Goal: Transaction & Acquisition: Subscribe to service/newsletter

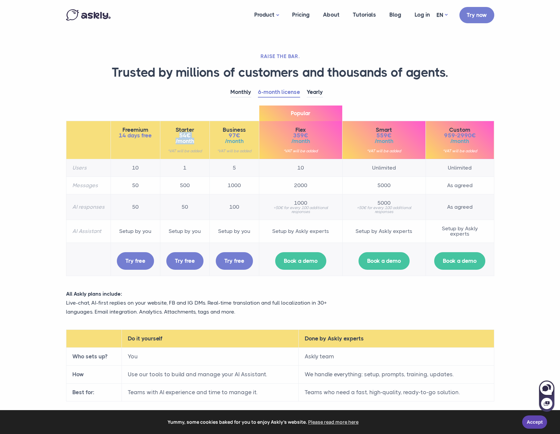
drag, startPoint x: 177, startPoint y: 136, endPoint x: 194, endPoint y: 140, distance: 17.5
click at [194, 140] on div "Starter 54€ /month *VAT will be added" at bounding box center [184, 140] width 37 height 26
click at [182, 165] on td "1" at bounding box center [184, 168] width 49 height 18
drag, startPoint x: 181, startPoint y: 168, endPoint x: 188, endPoint y: 169, distance: 7.0
click at [188, 169] on td "1" at bounding box center [184, 168] width 49 height 18
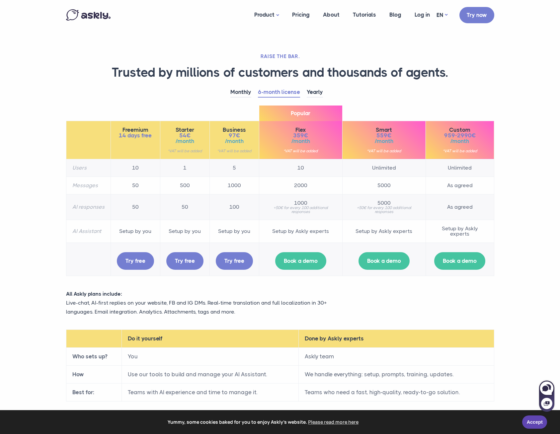
click at [186, 183] on td "500" at bounding box center [184, 186] width 49 height 18
drag, startPoint x: 174, startPoint y: 182, endPoint x: 196, endPoint y: 184, distance: 21.7
click at [196, 184] on td "500" at bounding box center [184, 186] width 49 height 18
drag, startPoint x: 177, startPoint y: 209, endPoint x: 196, endPoint y: 208, distance: 18.6
click at [196, 208] on td "50" at bounding box center [184, 207] width 49 height 26
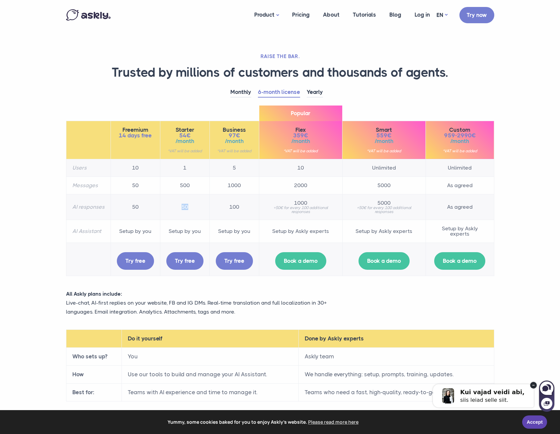
click at [196, 208] on td "50" at bounding box center [184, 207] width 49 height 26
drag, startPoint x: 183, startPoint y: 207, endPoint x: 192, endPoint y: 207, distance: 9.3
click at [192, 207] on td "50" at bounding box center [184, 207] width 49 height 26
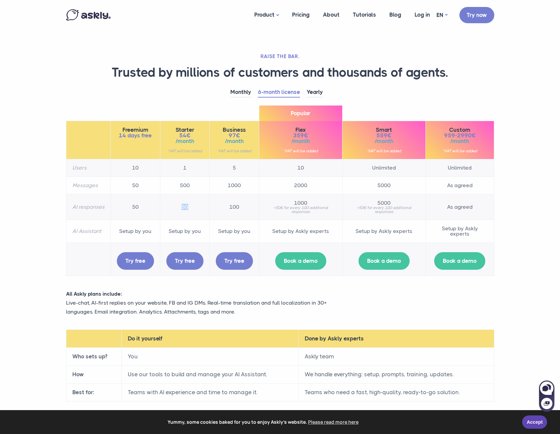
drag, startPoint x: 176, startPoint y: 205, endPoint x: 194, endPoint y: 206, distance: 17.9
click at [194, 206] on td "50" at bounding box center [184, 207] width 49 height 26
click at [506, 123] on section "RAISE THE BAR. Trusted by millions of customers and thousands of agents. Monthl…" at bounding box center [280, 245] width 560 height 491
click at [315, 94] on link "Yearly" at bounding box center [315, 92] width 16 height 10
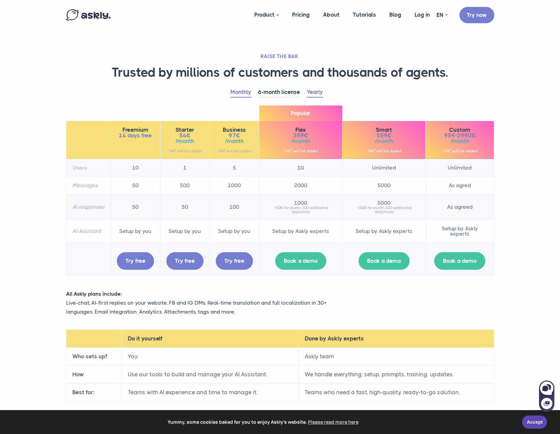
click at [238, 95] on link "Monthly" at bounding box center [240, 92] width 21 height 10
click at [549, 101] on section "RAISE THE BAR. Trusted by millions of customers and thousands of agents. Monthl…" at bounding box center [280, 245] width 560 height 491
click at [315, 95] on link "Yearly" at bounding box center [315, 92] width 16 height 10
click at [298, 91] on link "6-month license" at bounding box center [279, 92] width 42 height 10
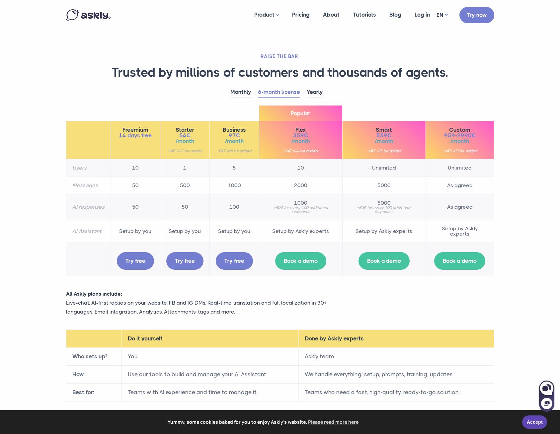
click at [508, 103] on section "RAISE THE BAR. Trusted by millions of customers and thousands of agents. Monthl…" at bounding box center [280, 245] width 560 height 491
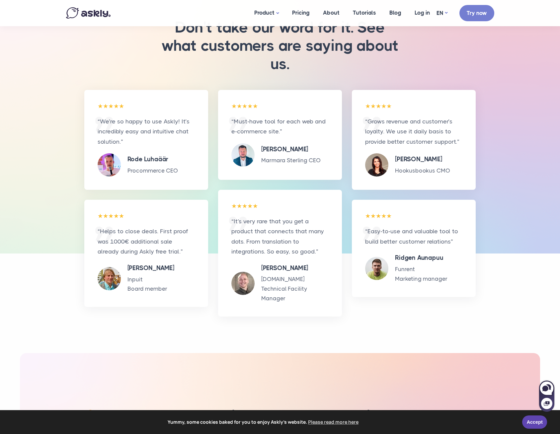
scroll to position [697, 0]
